Goal: Task Accomplishment & Management: Use online tool/utility

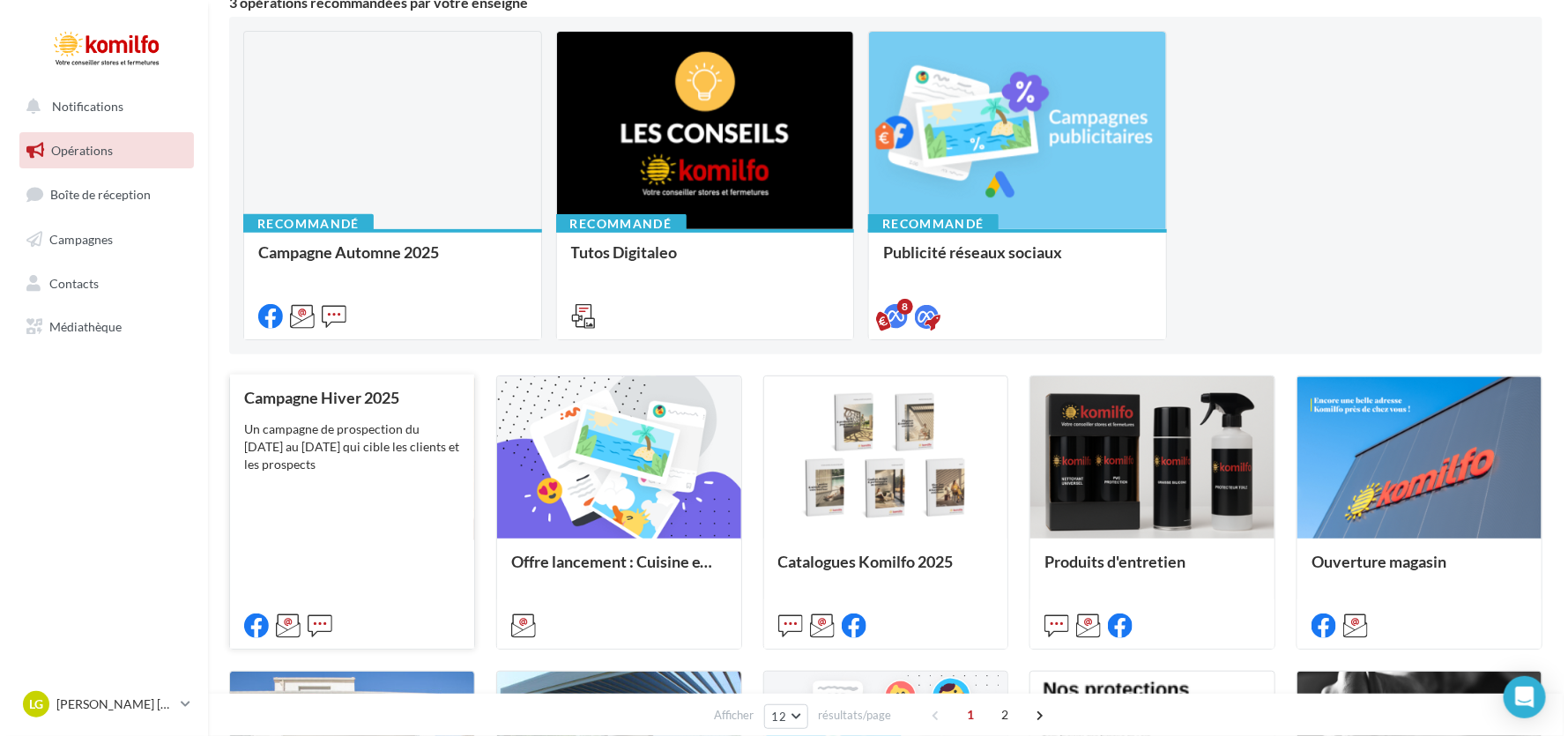
scroll to position [175, 0]
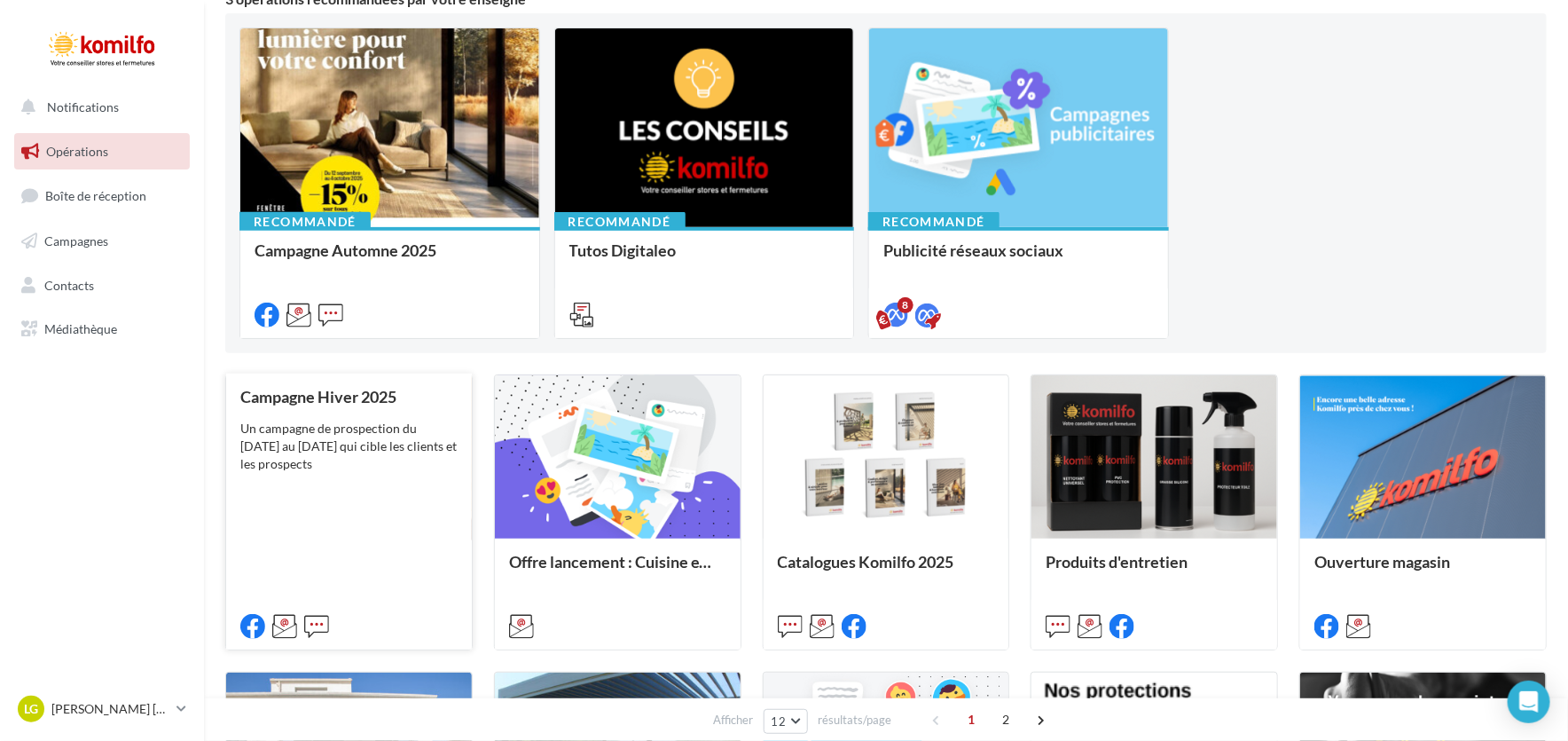
click at [390, 447] on div "Un campagne de prospection du [DATE] au [DATE] qui cible les clients et les pro…" at bounding box center [349, 446] width 217 height 53
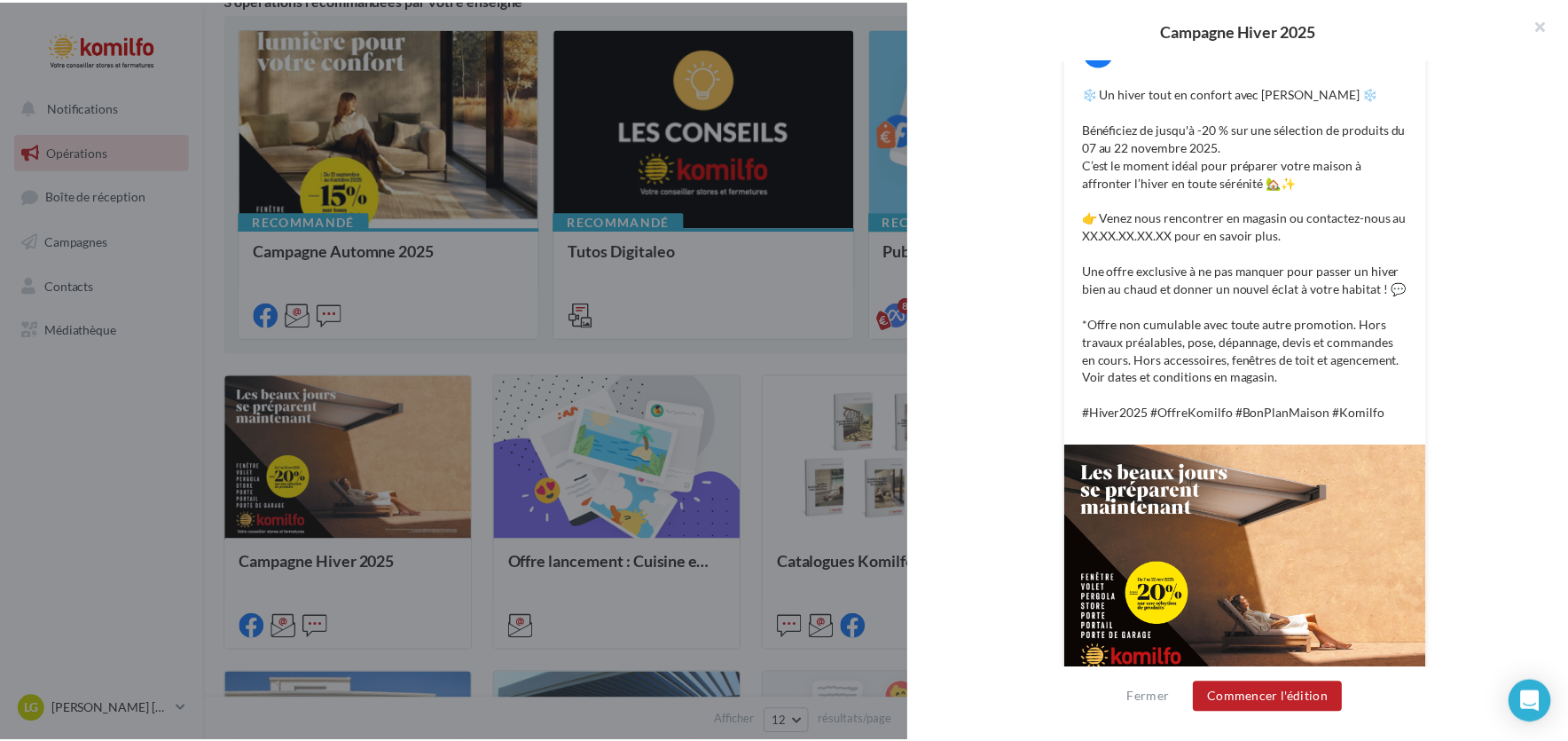
scroll to position [379, 0]
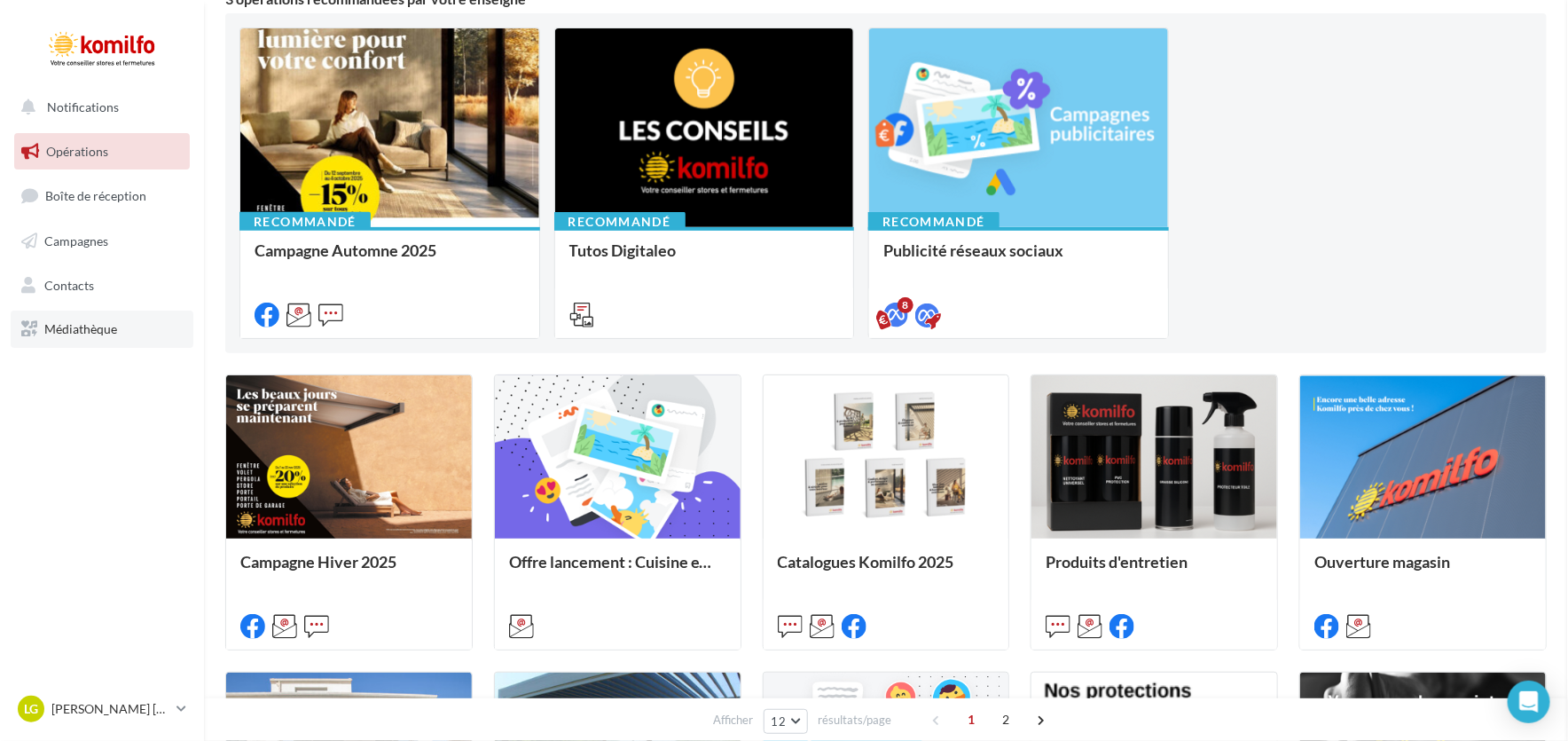
click at [84, 326] on span "Médiathèque" at bounding box center [81, 328] width 73 height 16
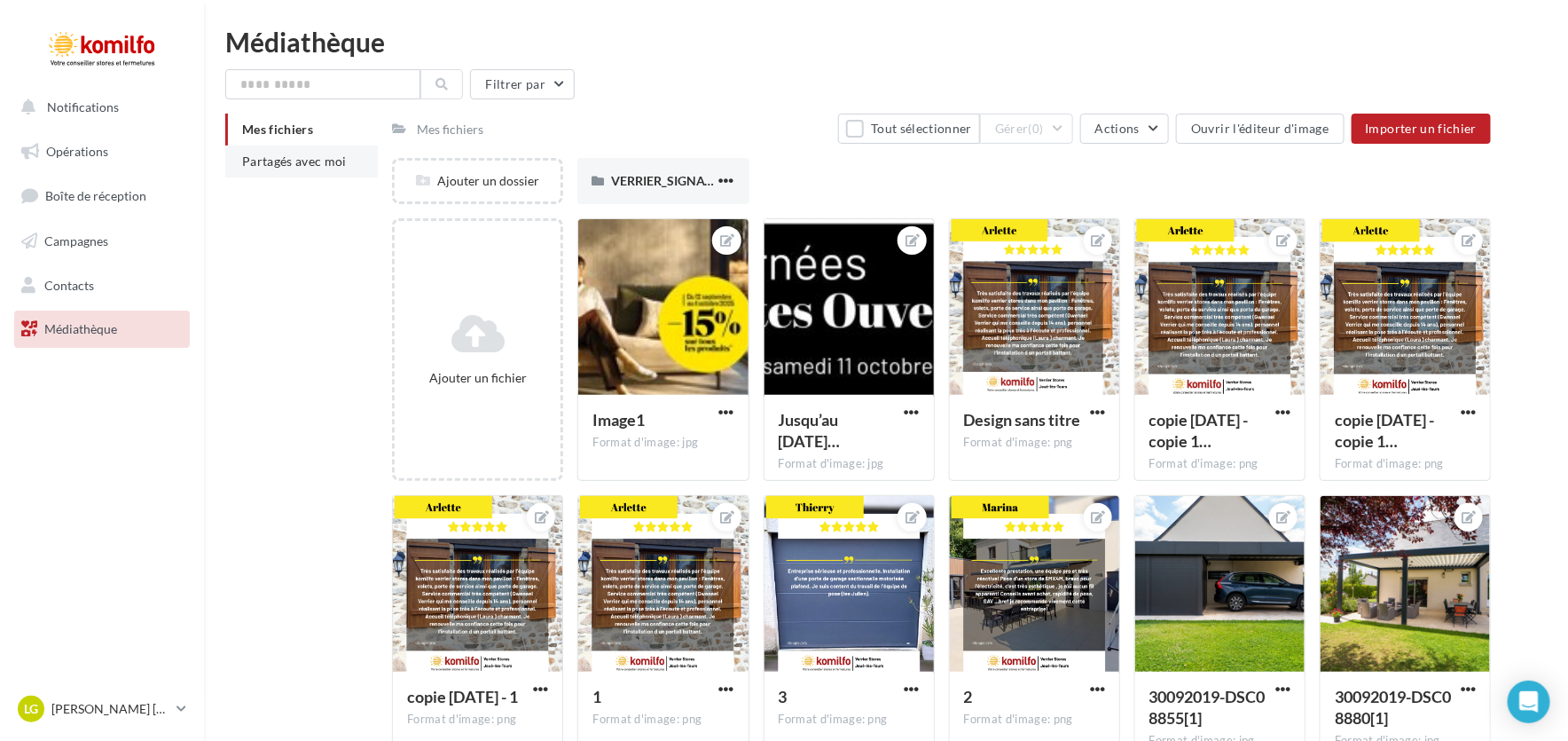
click at [297, 164] on span "Partagés avec moi" at bounding box center [294, 161] width 105 height 16
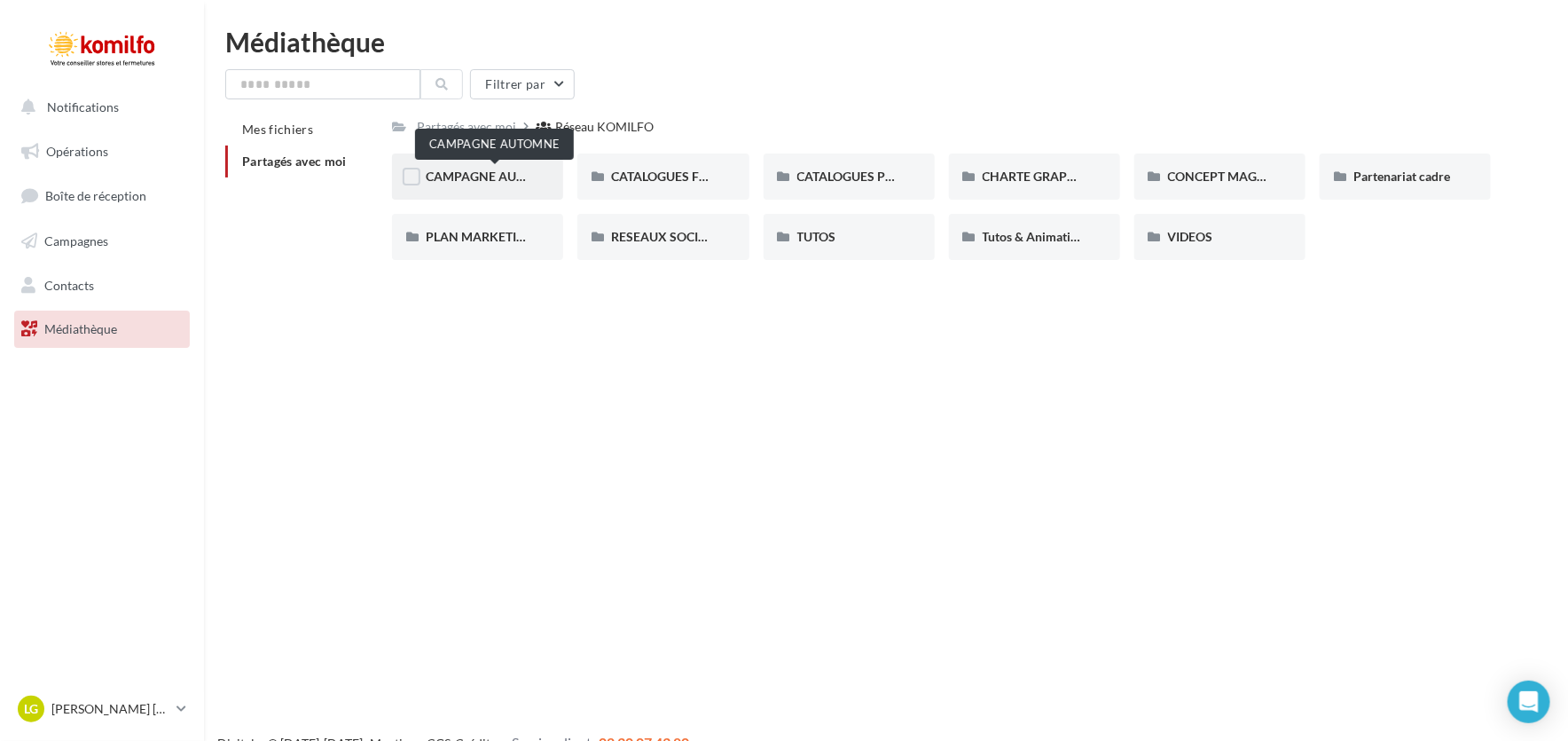
click at [470, 169] on span "CAMPAGNE AUTOMNE" at bounding box center [493, 175] width 135 height 16
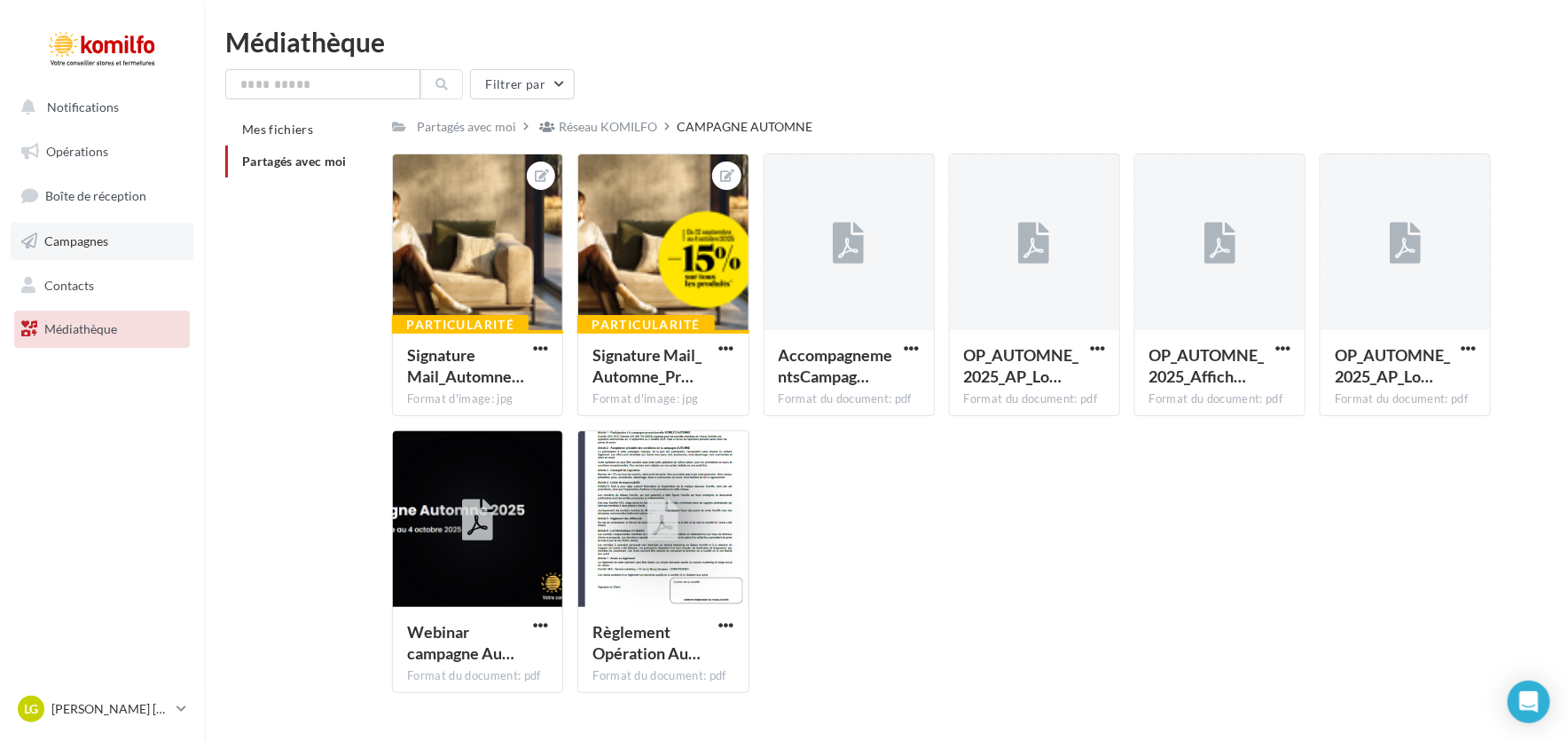
click at [106, 244] on span "Campagnes" at bounding box center [77, 240] width 64 height 16
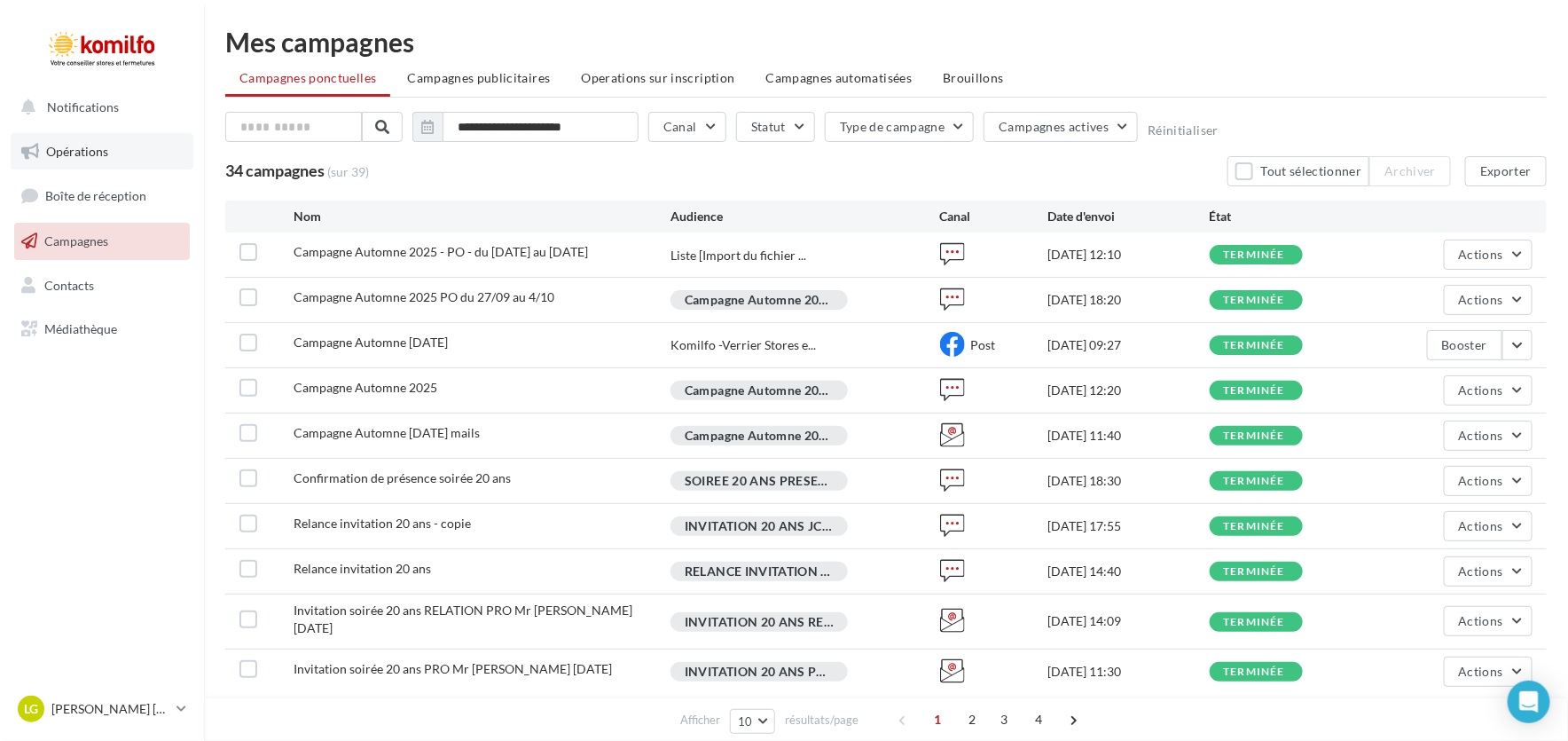
click at [87, 153] on span "Opérations" at bounding box center [77, 151] width 62 height 16
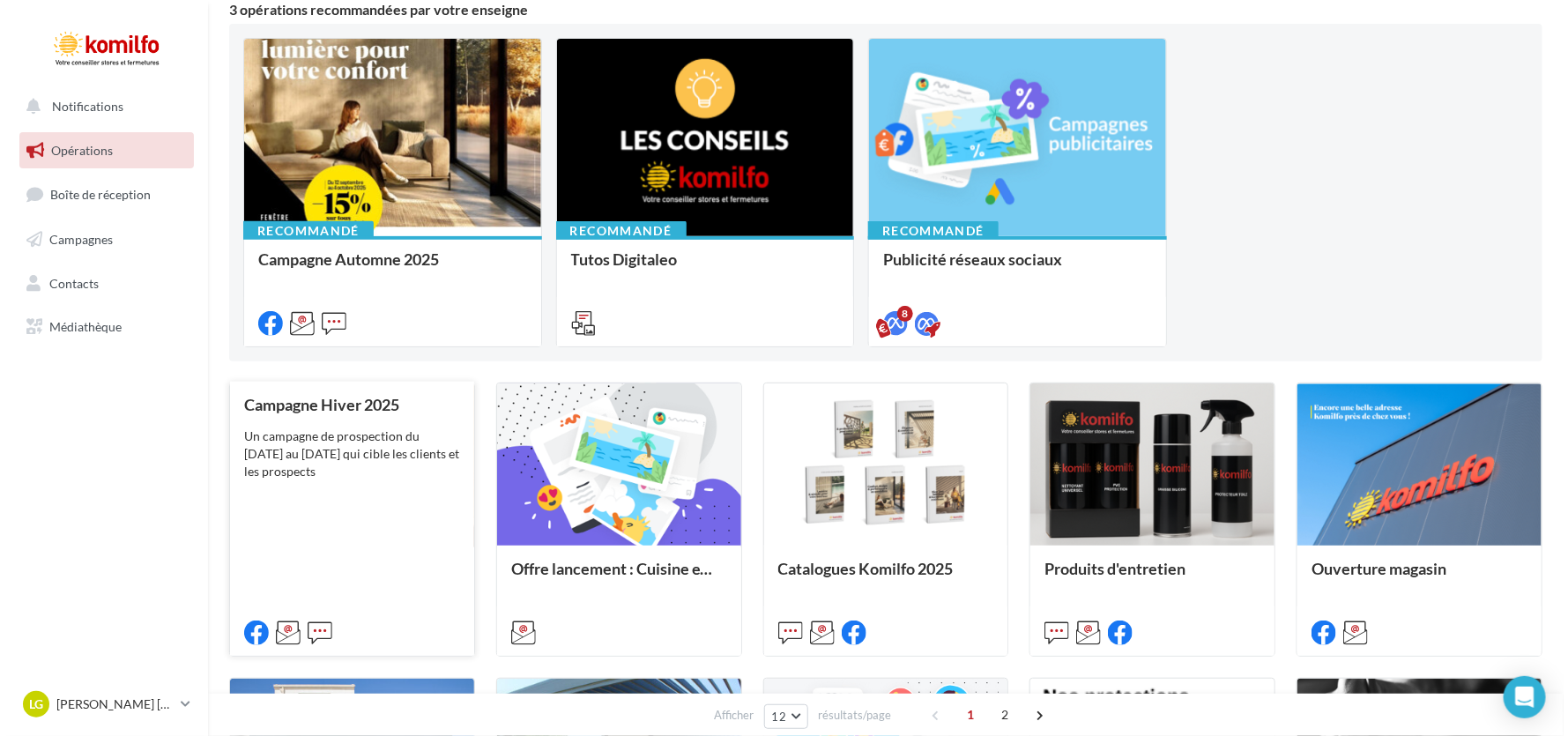
scroll to position [175, 0]
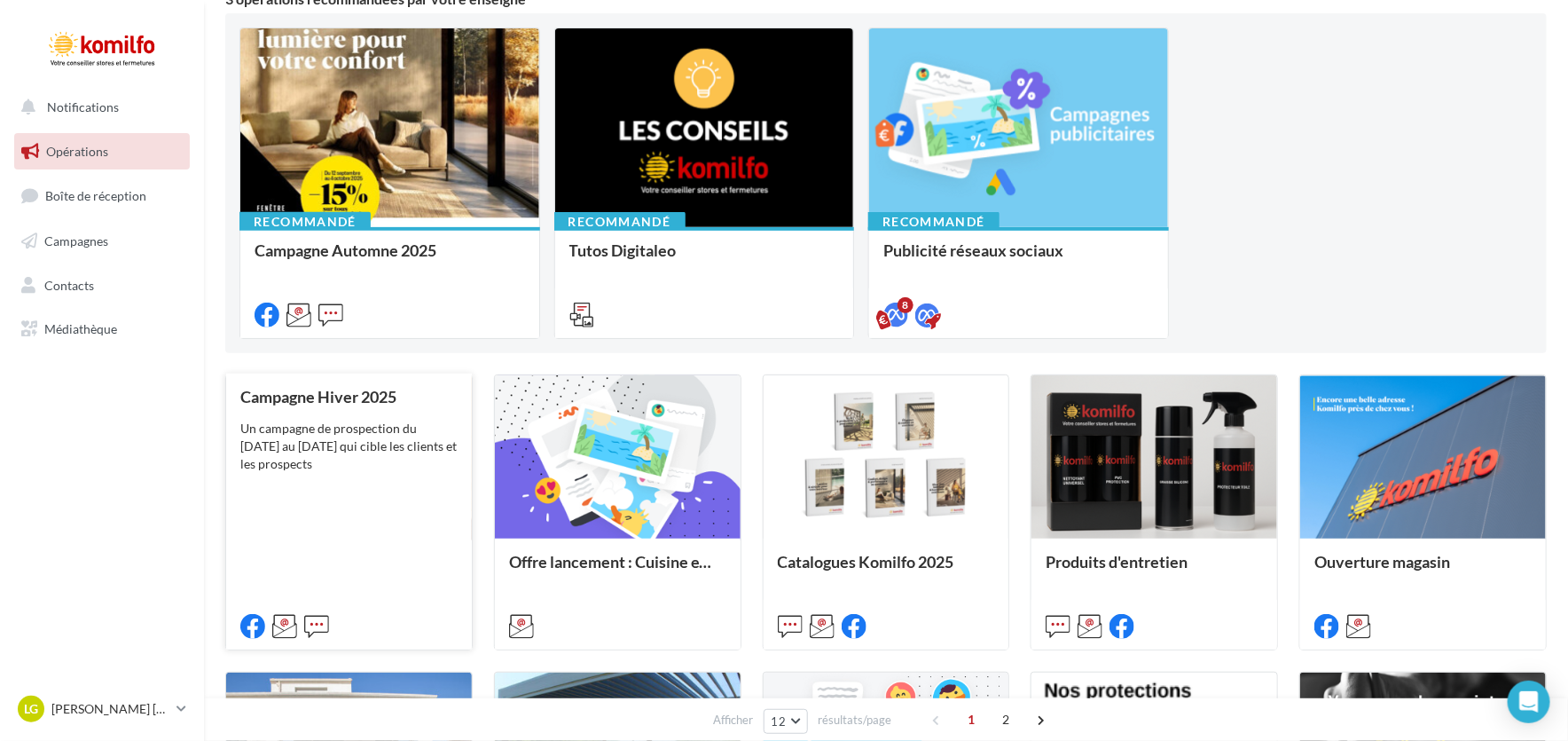
click at [363, 463] on div "Un campagne de prospection du [DATE] au [DATE] qui cible les clients et les pro…" at bounding box center [349, 446] width 217 height 53
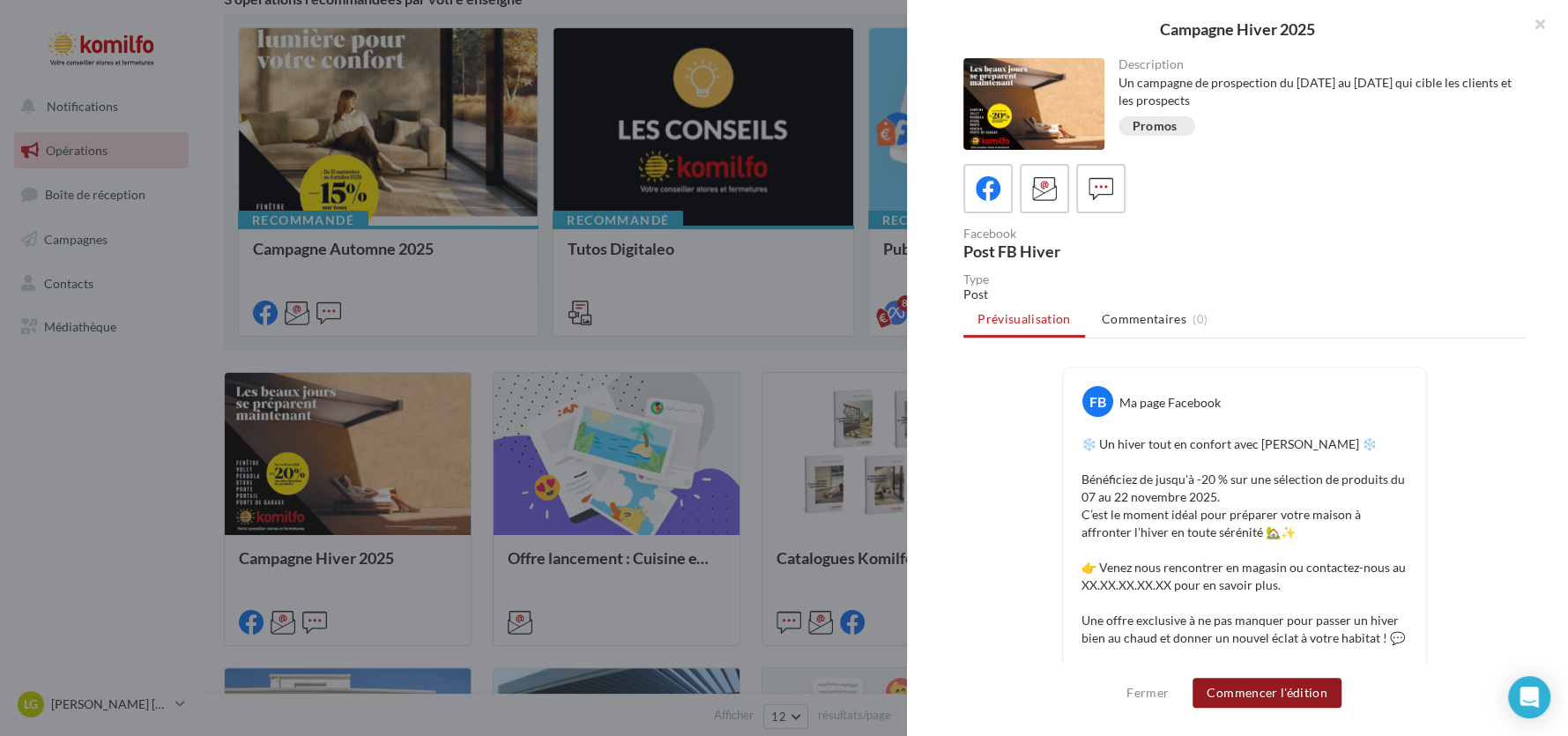
click at [1289, 691] on button "Commencer l'édition" at bounding box center [1267, 692] width 149 height 30
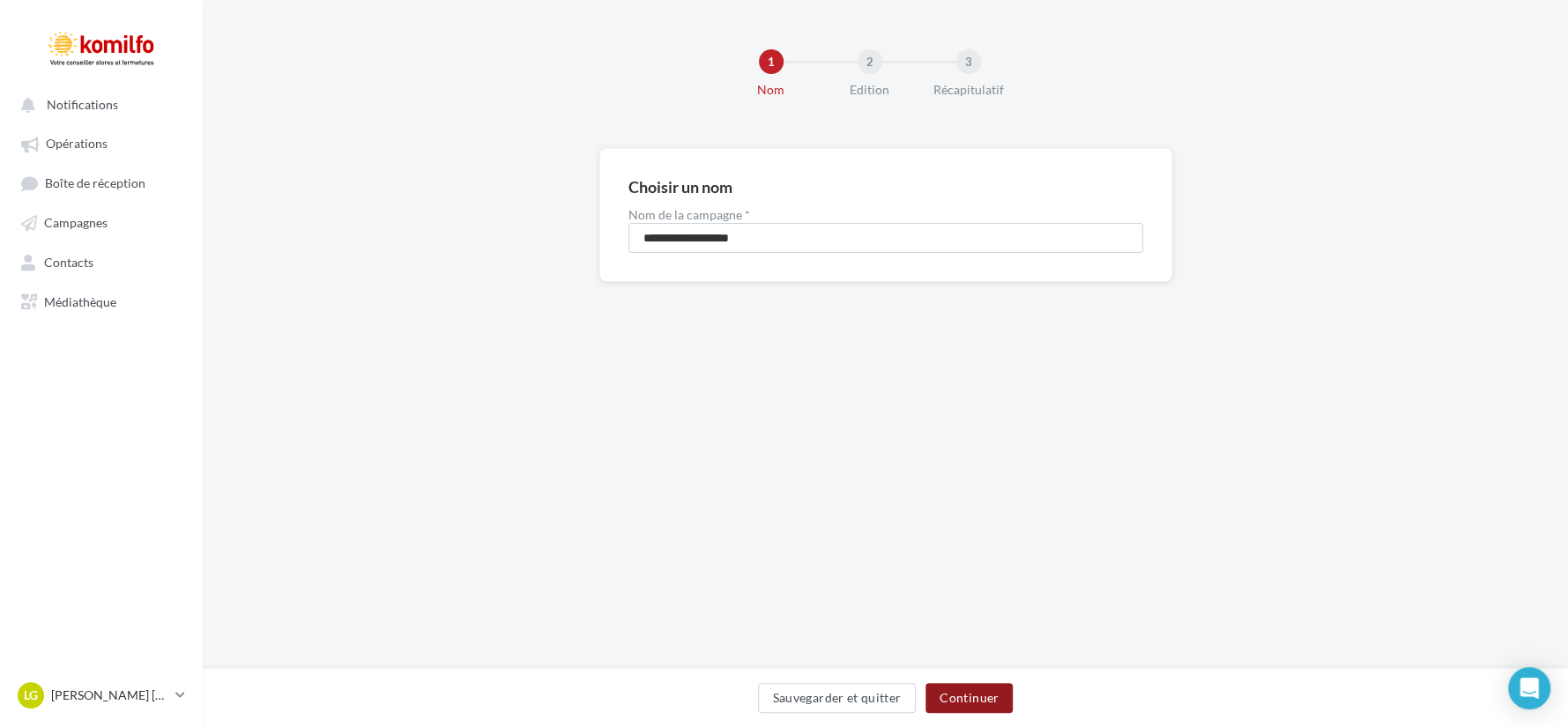
click at [985, 705] on button "Continuer" at bounding box center [969, 697] width 87 height 30
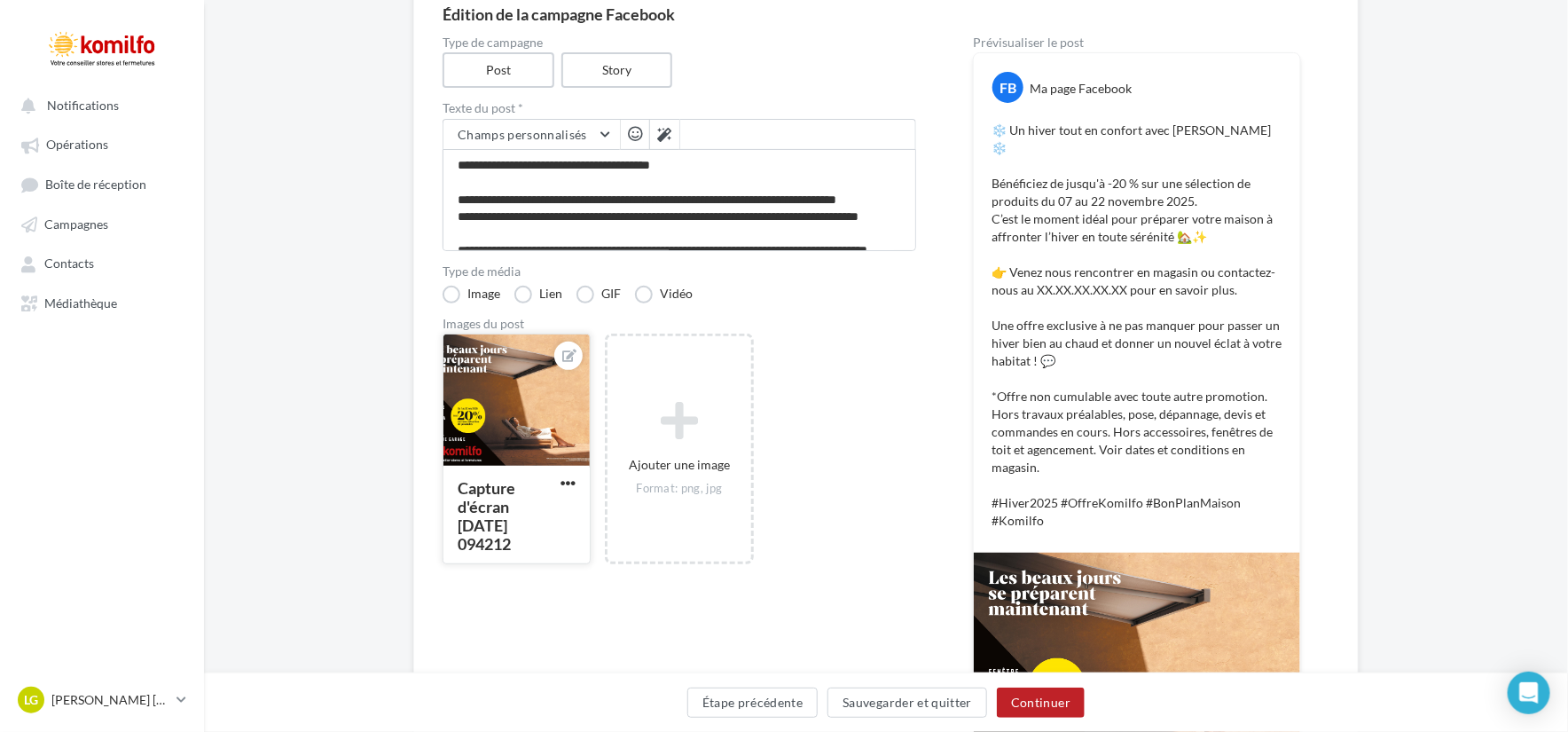
scroll to position [176, 0]
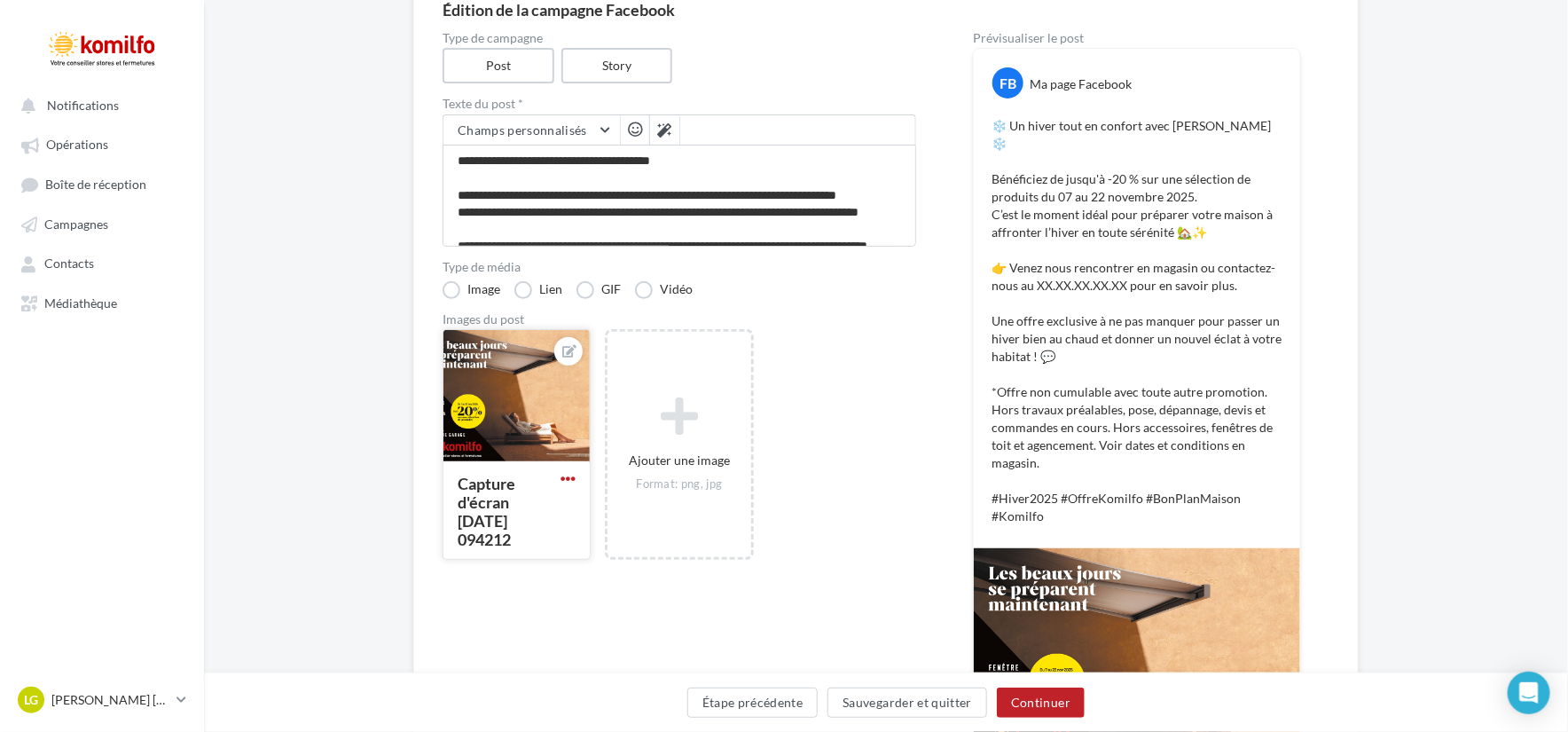
click at [562, 478] on span "button" at bounding box center [568, 478] width 16 height 16
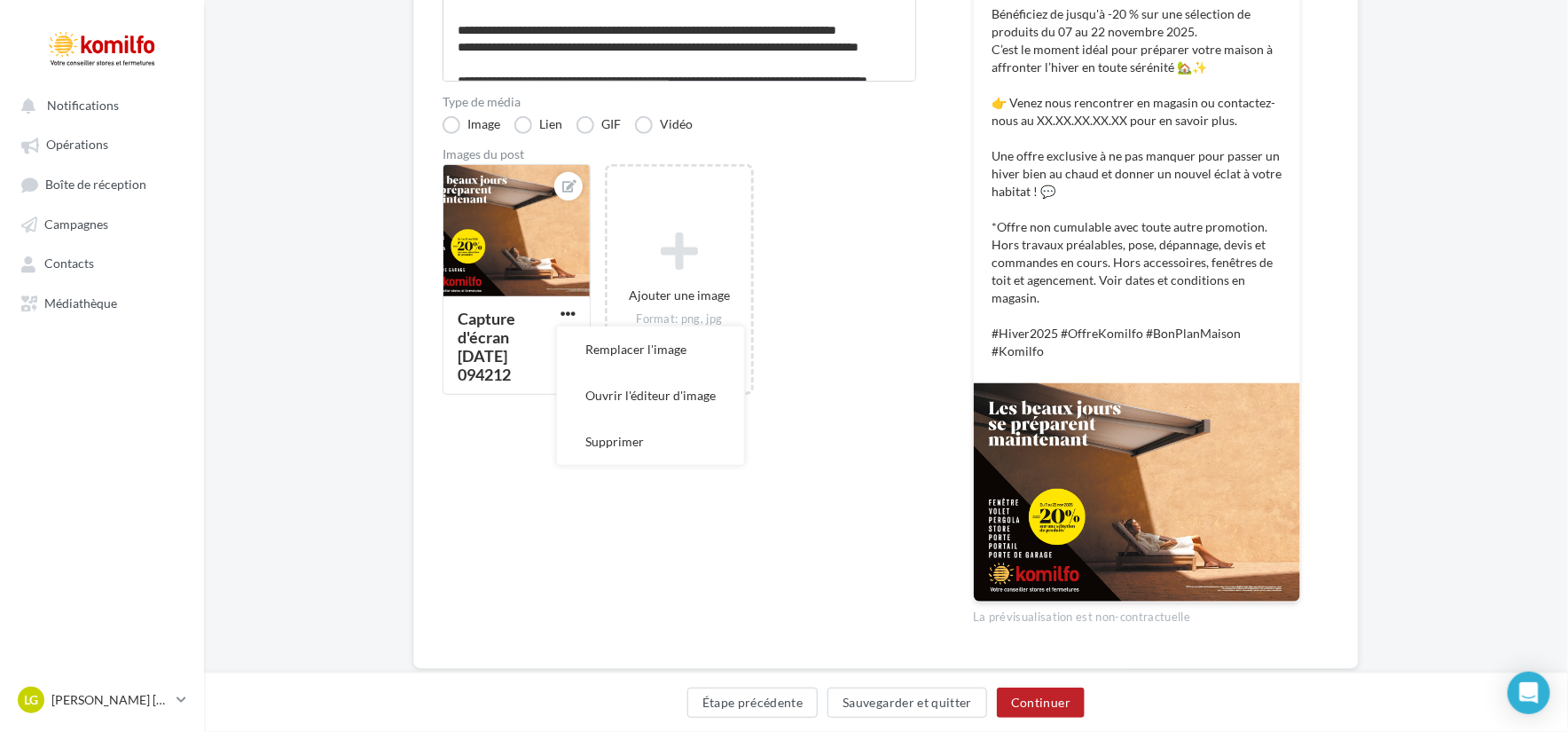
scroll to position [347, 0]
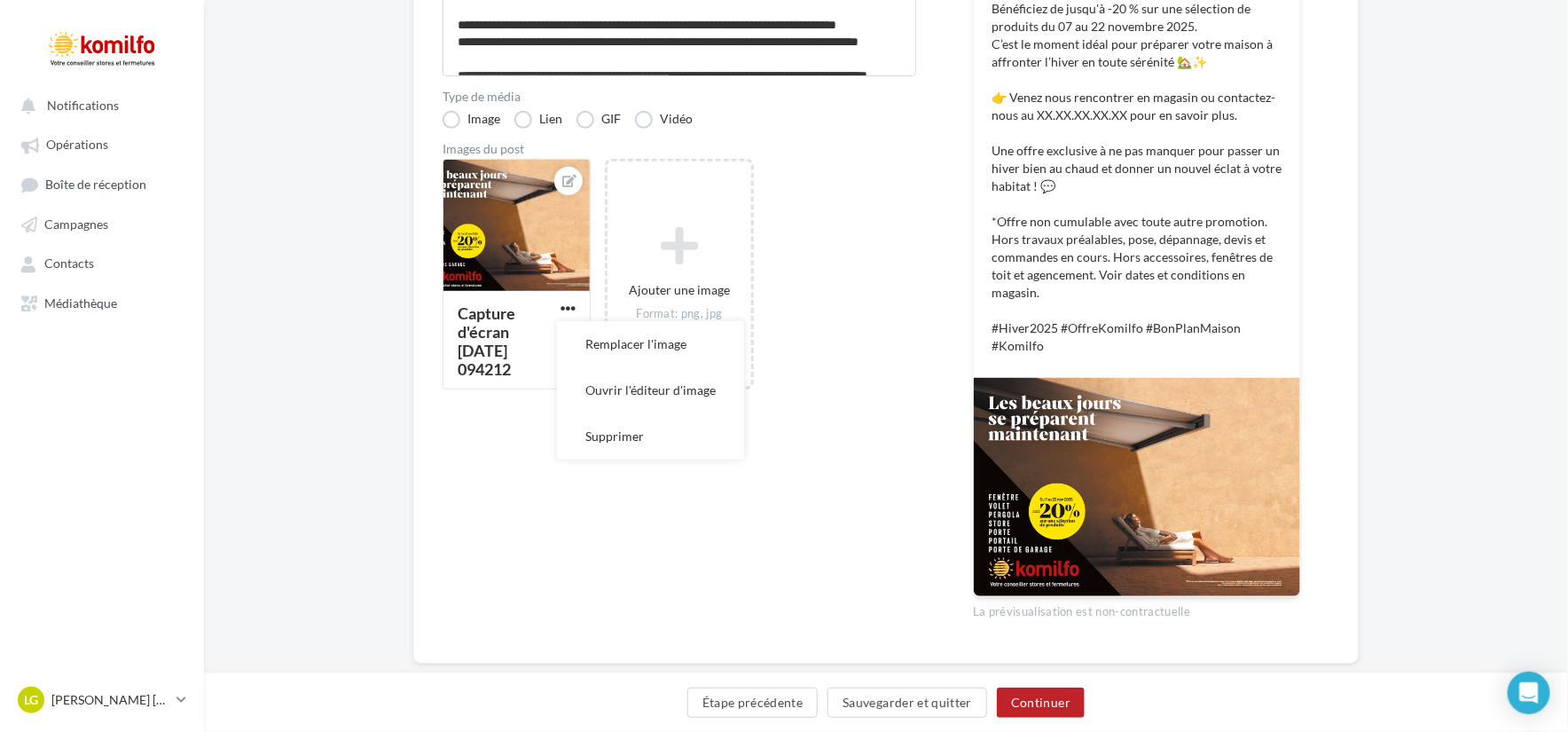
click at [838, 468] on div "Type de campagne Post Story Texte du post * Champs personnalisés Adresse complè…" at bounding box center [679, 249] width 473 height 773
